Goal: Task Accomplishment & Management: Complete application form

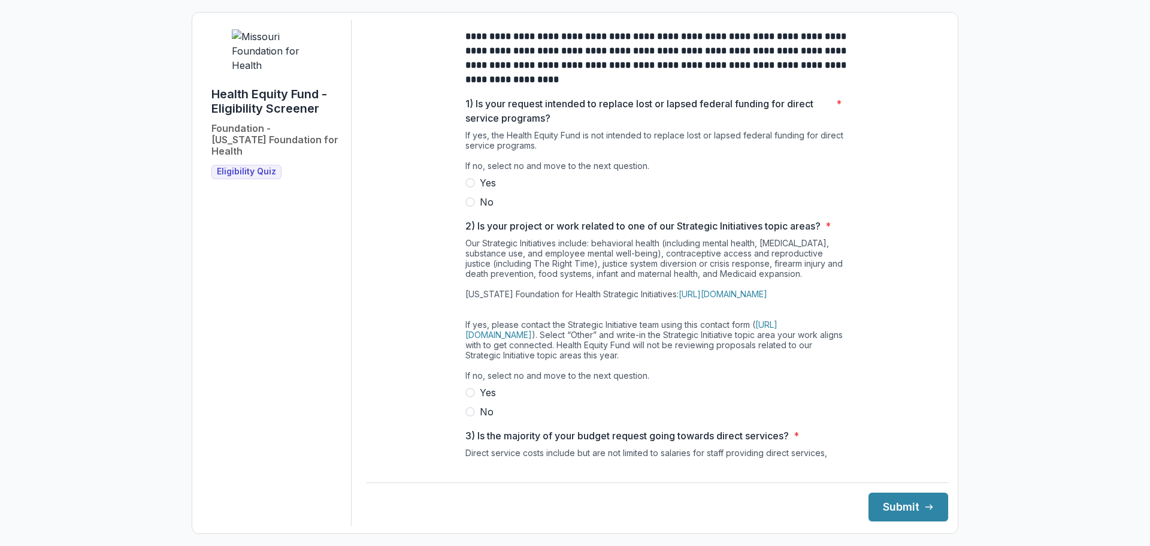
click at [472, 416] on span at bounding box center [470, 412] width 10 height 10
click at [471, 207] on span at bounding box center [470, 202] width 10 height 10
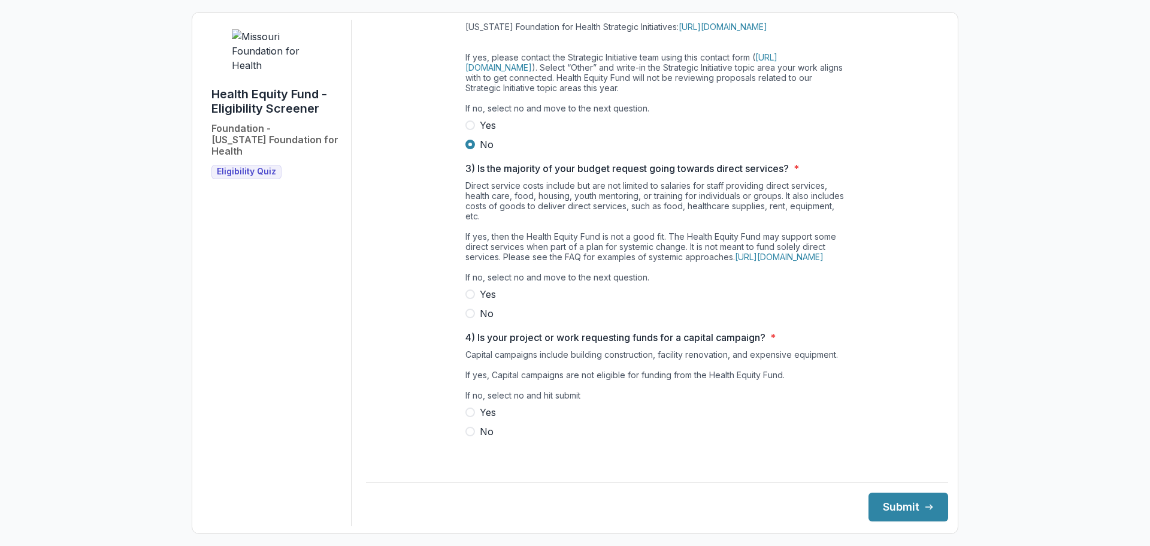
scroll to position [288, 0]
click at [468, 318] on span at bounding box center [470, 314] width 10 height 10
click at [470, 436] on span at bounding box center [470, 432] width 10 height 10
click at [917, 512] on button "Submit" at bounding box center [909, 506] width 80 height 29
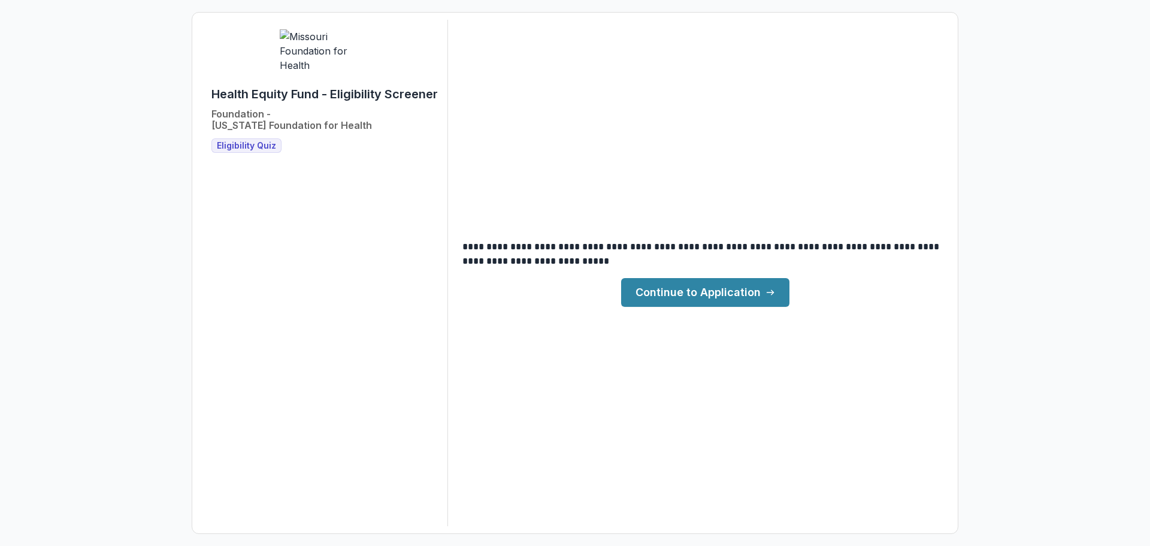
click at [696, 297] on link "Continue to Application" at bounding box center [705, 292] width 168 height 29
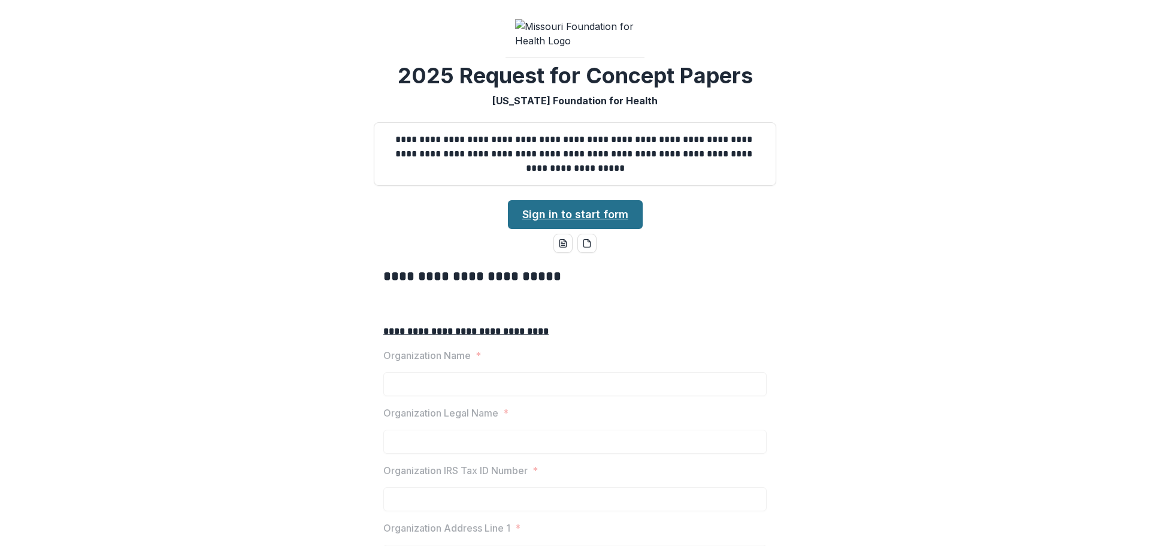
click at [533, 229] on link "Sign in to start form" at bounding box center [575, 214] width 135 height 29
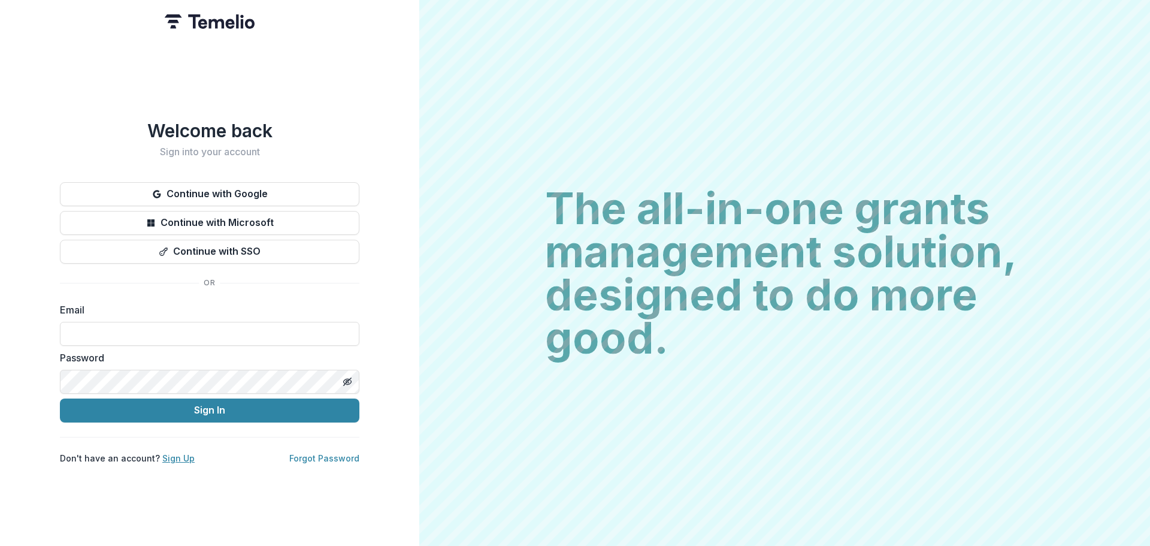
click at [174, 455] on link "Sign Up" at bounding box center [178, 458] width 32 height 10
